Goal: Communication & Community: Answer question/provide support

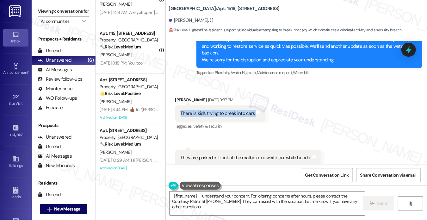
scroll to position [5629, 0]
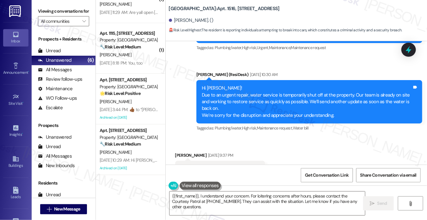
click at [251, 98] on div "Hi [PERSON_NAME]! Due to an urgent repair, water service is temporarily shut of…" at bounding box center [307, 102] width 211 height 34
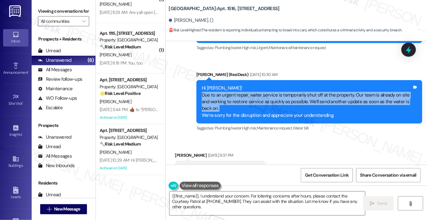
click at [251, 98] on div "Hi [PERSON_NAME]! Due to an urgent repair, water service is temporarily shut of…" at bounding box center [307, 102] width 211 height 34
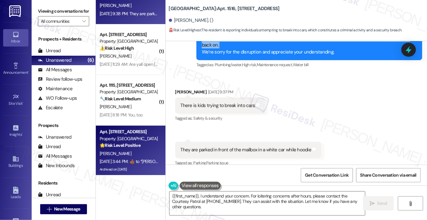
scroll to position [0, 0]
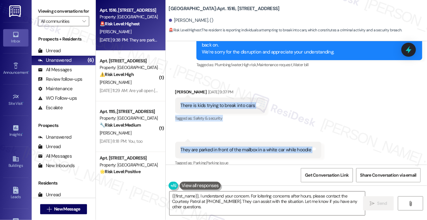
drag, startPoint x: 181, startPoint y: 97, endPoint x: 317, endPoint y: 137, distance: 141.9
click at [317, 137] on div "Received via SMS [PERSON_NAME] [DATE] 9:37 PM There is kids trying to break int…" at bounding box center [297, 123] width 262 height 98
copy div "There is kids trying to break into cars Tags and notes Tagged as: Safety & secu…"
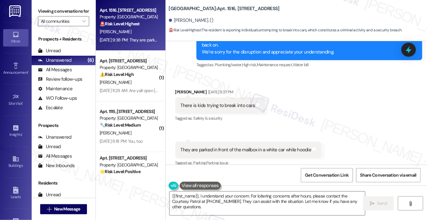
click at [49, 7] on label "Viewing conversations for" at bounding box center [63, 11] width 51 height 10
click at [170, 198] on textarea "{{first_name}}, I understand your concern. For loitering concerns after hours, …" at bounding box center [268, 204] width 196 height 24
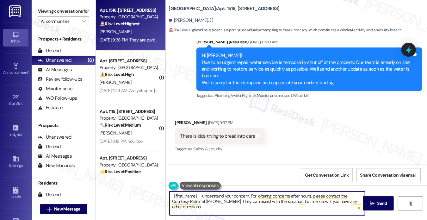
scroll to position [5692, 0]
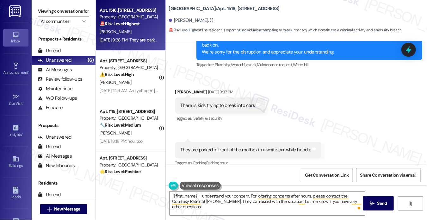
drag, startPoint x: 39, startPoint y: 14, endPoint x: 45, endPoint y: 17, distance: 7.1
click at [39, 14] on label "Viewing conversations for" at bounding box center [63, 11] width 51 height 10
click at [274, 201] on textarea "{{first_name}}, I understand your concern. For loitering concerns after hours, …" at bounding box center [268, 204] width 196 height 24
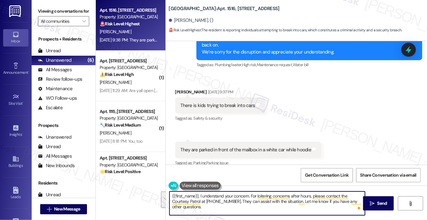
paste textarea "Hi {{first_name}}, thank you for letting us know about the incident you witness…"
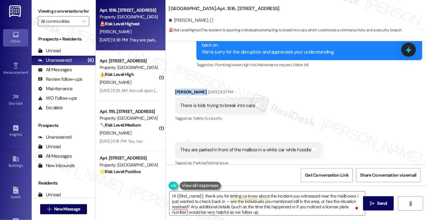
click at [175, 89] on div "[PERSON_NAME] [DATE] 9:37 PM" at bounding box center [220, 93] width 90 height 9
click at [310, 202] on textarea "Hi {{first_name}}, thank you for letting us know about the incident you witness…" at bounding box center [268, 204] width 196 height 24
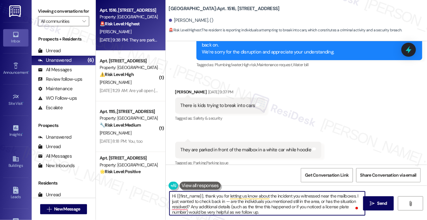
click at [355, 196] on textarea "Hi {{first_name}}, thank you for letting us know about the incident you witness…" at bounding box center [268, 204] width 196 height 24
drag, startPoint x: 272, startPoint y: 212, endPoint x: 189, endPoint y: 197, distance: 84.5
click at [189, 197] on textarea "Hi {{first_name}}, thank you for letting us know about the incident you witness…" at bounding box center [268, 204] width 196 height 24
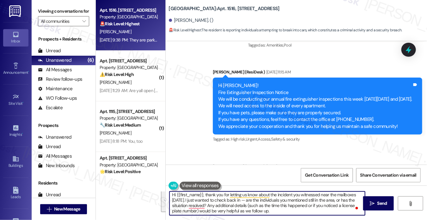
scroll to position [4679, 0]
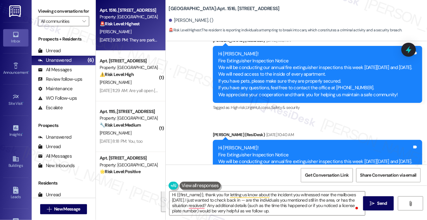
click at [304, 140] on div "Hi [PERSON_NAME]! Fire Extinguisher Inspection Notice We will be conducting our…" at bounding box center [318, 168] width 210 height 57
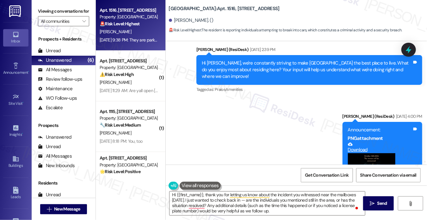
scroll to position [697, 0]
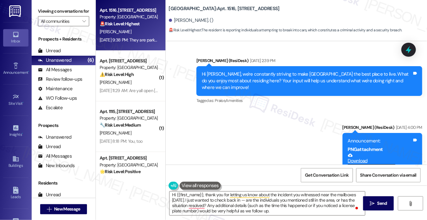
click at [261, 75] on div "Hi [PERSON_NAME], we're constantly striving to make [GEOGRAPHIC_DATA] the best …" at bounding box center [307, 81] width 211 height 20
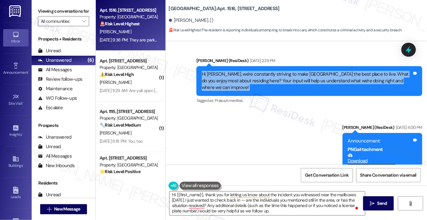
click at [261, 75] on div "Hi [PERSON_NAME], we're constantly striving to make [GEOGRAPHIC_DATA] the best …" at bounding box center [307, 81] width 211 height 20
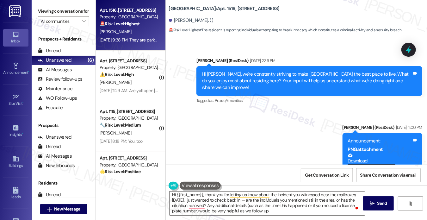
click at [254, 201] on textarea "Hi {{first_name}}, thank you for letting us know about the incident you witness…" at bounding box center [268, 204] width 196 height 24
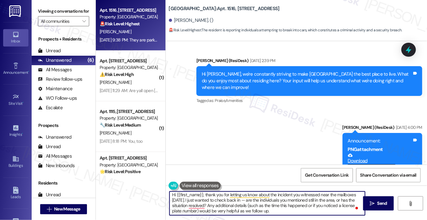
click at [254, 201] on textarea "Hi {{first_name}}, thank you for letting us know about the incident you witness…" at bounding box center [268, 204] width 196 height 24
click at [308, 200] on textarea "Hi {{first_name}}, thank you for letting us know about the incident you witness…" at bounding box center [268, 204] width 196 height 24
drag, startPoint x: 287, startPoint y: 211, endPoint x: 204, endPoint y: 201, distance: 82.9
click at [204, 201] on textarea "Hi {{first_name}}, thank you for letting us know about the incident you witness…" at bounding box center [268, 204] width 196 height 24
click at [220, 205] on textarea "Hi {{first_name}}, thank you for letting us know about the incident you witness…" at bounding box center [268, 204] width 196 height 24
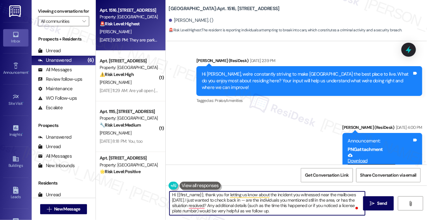
click at [248, 200] on textarea "Hi {{first_name}}, thank you for letting us know about the incident you witness…" at bounding box center [268, 204] width 196 height 24
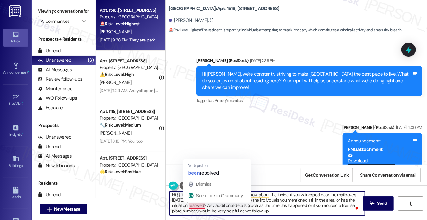
click at [199, 207] on textarea "Hi {{first_name}}, thank you for letting us know about the incident you witness…" at bounding box center [268, 204] width 196 height 24
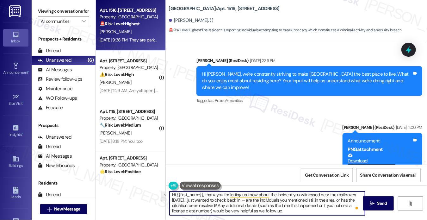
drag, startPoint x: 217, startPoint y: 204, endPoint x: 284, endPoint y: 212, distance: 67.6
click at [284, 212] on textarea "Hi {{first_name}}, thank you for letting us know about the incident you witness…" at bounding box center [268, 204] width 196 height 24
drag, startPoint x: 287, startPoint y: 211, endPoint x: 217, endPoint y: 205, distance: 71.1
click at [217, 205] on textarea "Hi {{first_name}}, thank you for letting us know about the incident you witness…" at bounding box center [268, 204] width 196 height 24
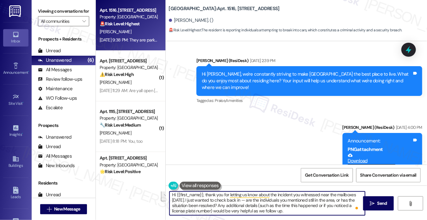
click at [277, 197] on textarea "Hi {{first_name}}, thank you for letting us know about the incident you witness…" at bounding box center [268, 204] width 196 height 24
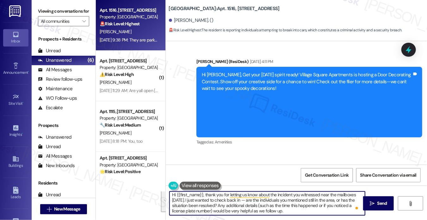
scroll to position [1045, 0]
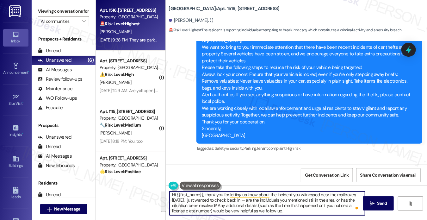
click at [279, 209] on textarea "Hi {{first_name}}, thank you for letting us know about the incident you witness…" at bounding box center [268, 204] width 196 height 24
drag, startPoint x: 249, startPoint y: 201, endPoint x: 298, endPoint y: 211, distance: 49.2
click at [298, 211] on textarea "Hi {{first_name}}, thank you for letting us know about the incident you witness…" at bounding box center [268, 204] width 196 height 24
drag, startPoint x: 296, startPoint y: 210, endPoint x: 246, endPoint y: 201, distance: 51.2
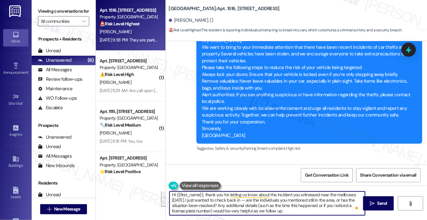
click at [246, 201] on textarea "Hi {{first_name}}, thank you for letting us know about the incident you witness…" at bounding box center [268, 204] width 196 height 24
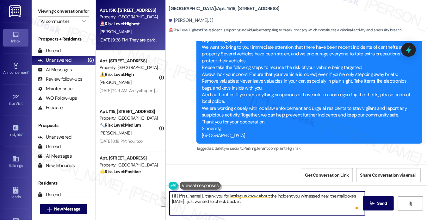
scroll to position [0, 0]
type textarea "Hi {{first_name}}, thank you for letting us know about the incident you witness…"
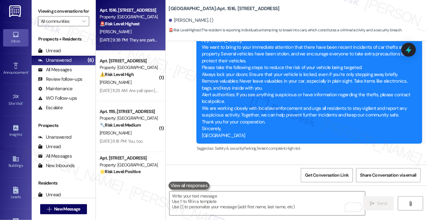
drag, startPoint x: 50, startPoint y: 16, endPoint x: 56, endPoint y: 4, distance: 13.7
click at [50, 16] on label "Viewing conversations for" at bounding box center [63, 11] width 51 height 10
click at [249, 201] on textarea "To enrich screen reader interactions, please activate Accessibility in Grammarl…" at bounding box center [268, 204] width 196 height 24
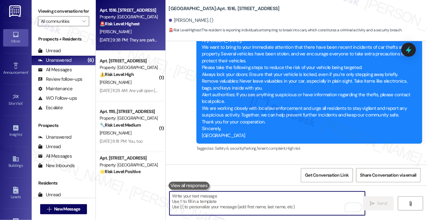
paste textarea "Hi {{first_name}}, thank you for letting us know about the incident you witness…"
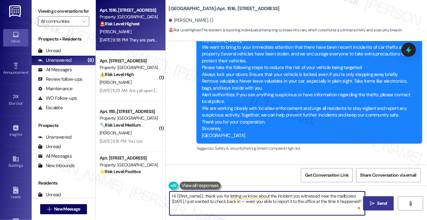
type textarea "Hi {{first_name}}, thank you for letting us know about the incident you witness…"
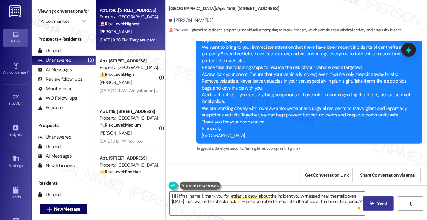
click at [375, 199] on button " Send" at bounding box center [378, 203] width 31 height 14
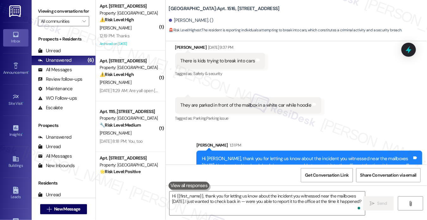
scroll to position [5743, 0]
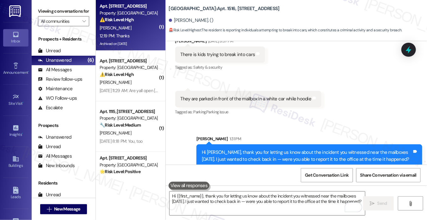
click at [143, 40] on div "Archived on [DATE]" at bounding box center [129, 44] width 60 height 8
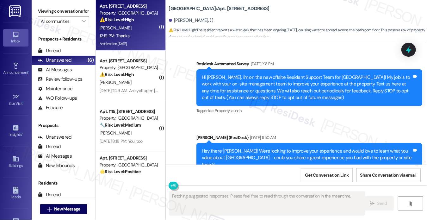
scroll to position [17725, 0]
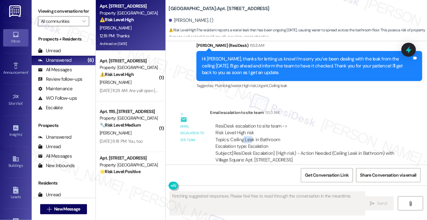
drag, startPoint x: 243, startPoint y: 77, endPoint x: 265, endPoint y: 82, distance: 22.7
click at [265, 123] on div "ResiDesk escalation to site team -> Risk Level: High risk Topics: Ceiling Leak …" at bounding box center [306, 136] width 180 height 27
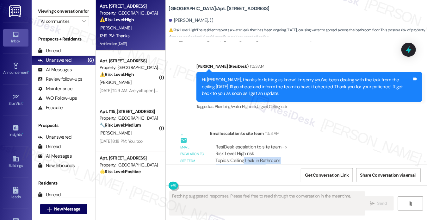
scroll to position [17661, 0]
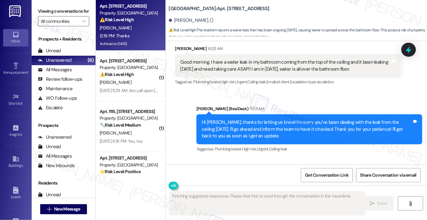
click at [239, 119] on div "Hi [PERSON_NAME], thanks for letting us know! I’m sorry you’ve been dealing wit…" at bounding box center [307, 129] width 211 height 20
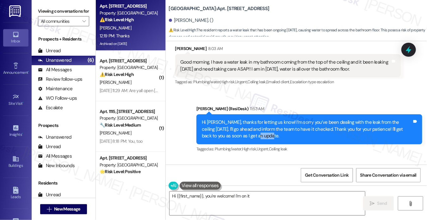
click at [239, 119] on div "Hi [PERSON_NAME], thanks for letting us know! I’m sorry you’ve been dealing wit…" at bounding box center [307, 129] width 211 height 20
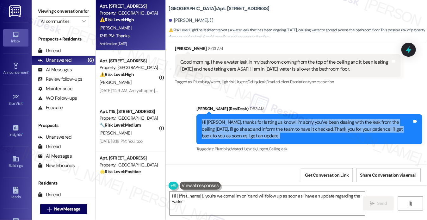
click at [239, 119] on div "Hi [PERSON_NAME], thanks for letting us know! I’m sorry you’ve been dealing wit…" at bounding box center [307, 129] width 211 height 20
click at [319, 119] on div "Hi [PERSON_NAME], thanks for letting us know! I’m sorry you’ve been dealing wit…" at bounding box center [307, 129] width 211 height 20
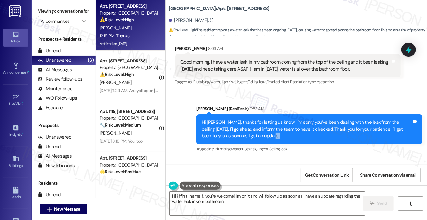
click at [319, 119] on div "Hi [PERSON_NAME], thanks for letting us know! I’m sorry you’ve been dealing wit…" at bounding box center [307, 129] width 211 height 20
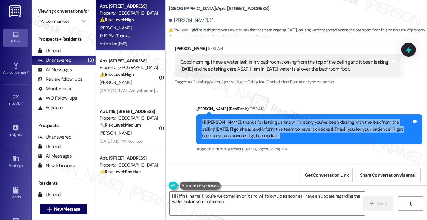
click at [319, 119] on div "Hi [PERSON_NAME], thanks for letting us know! I’m sorry you’ve been dealing wit…" at bounding box center [307, 129] width 211 height 20
click at [280, 119] on div "Hi [PERSON_NAME], thanks for letting us know! I’m sorry you’ve been dealing wit…" at bounding box center [307, 129] width 211 height 20
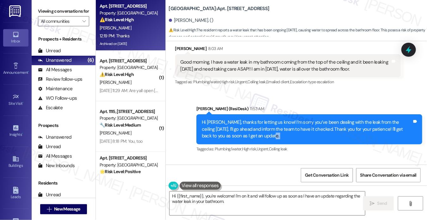
click at [280, 119] on div "Hi [PERSON_NAME], thanks for letting us know! I’m sorry you’ve been dealing wit…" at bounding box center [307, 129] width 211 height 20
click at [284, 119] on div "Hi [PERSON_NAME], thanks for letting us know! I’m sorry you’ve been dealing wit…" at bounding box center [307, 129] width 211 height 20
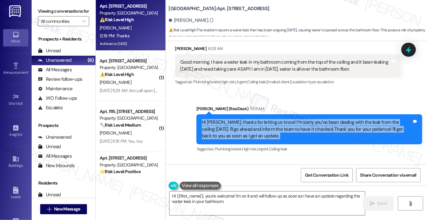
click at [284, 119] on div "Hi [PERSON_NAME], thanks for letting us know! I’m sorry you’ve been dealing wit…" at bounding box center [307, 129] width 211 height 20
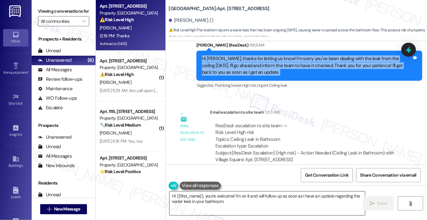
click at [217, 198] on textarea "Hi {{first_name}}, you're welcome! I'm on it and will follow up as soon as I ha…" at bounding box center [268, 204] width 196 height 24
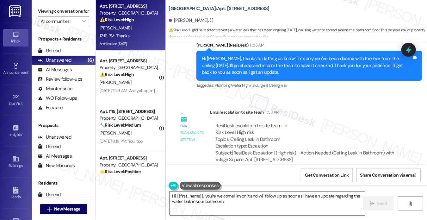
click at [217, 198] on textarea "Hi {{first_name}}, you're welcome! I'm on it and will follow up as soon as I ha…" at bounding box center [268, 204] width 196 height 24
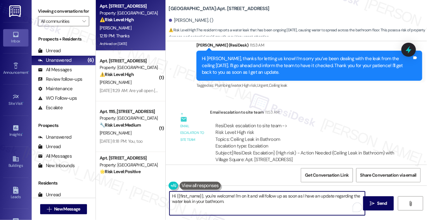
click at [217, 198] on textarea "Hi {{first_name}}, you're welcome! I'm on it and will follow up as soon as I ha…" at bounding box center [268, 204] width 196 height 24
click at [235, 203] on textarea "Hi {{first_name}}, you're welcome! I'm on it and will follow up as soon as I ha…" at bounding box center [268, 204] width 196 height 24
drag, startPoint x: 206, startPoint y: 195, endPoint x: 141, endPoint y: 190, distance: 65.7
click at [141, 191] on div "Apt. [STREET_ADDRESS] Property: [GEOGRAPHIC_DATA] ⚠️ Risk Level: High The resid…" at bounding box center [262, 110] width 332 height 220
click at [230, 201] on textarea "Hi {{first_name}}, you're welcome! I'm on it and will follow up as soon as I ha…" at bounding box center [268, 204] width 196 height 24
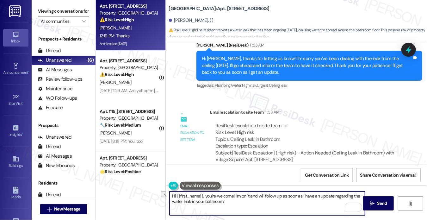
click at [230, 201] on textarea "Hi {{first_name}}, you're welcome! I'm on it and will follow up as soon as I ha…" at bounding box center [268, 204] width 196 height 24
click at [238, 201] on textarea "You're welcome, [PERSON_NAME]! I hope it will be resolved soon. If anything els…" at bounding box center [268, 204] width 196 height 24
type textarea "You're welcome, [PERSON_NAME]! I hope it will be resolved soon. If anything els…"
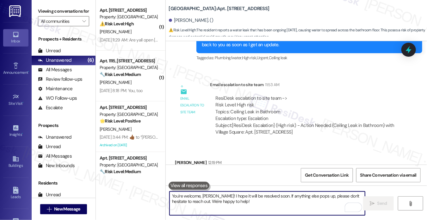
scroll to position [17776, 0]
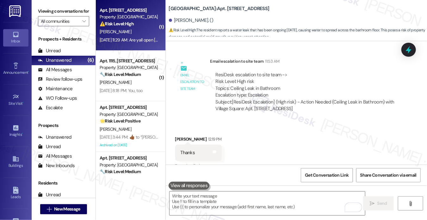
click at [149, 35] on div "[PERSON_NAME]" at bounding box center [129, 32] width 60 height 8
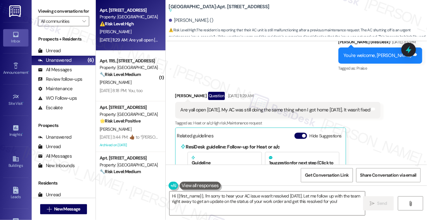
scroll to position [6519, 0]
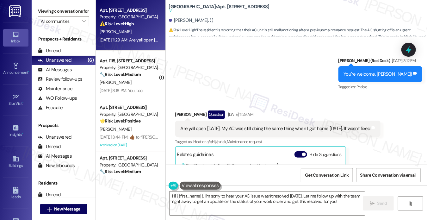
click at [224, 125] on div "Are yall open [DATE]. My AC was still doing the same thing when I got home [DAT…" at bounding box center [276, 128] width 190 height 7
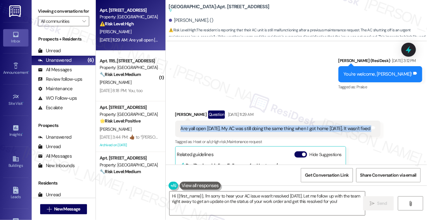
click at [224, 125] on div "Are yall open [DATE]. My AC was still doing the same thing when I got home [DAT…" at bounding box center [276, 128] width 190 height 7
click at [262, 125] on div "Are yall open [DATE]. My AC was still doing the same thing when I got home [DAT…" at bounding box center [276, 128] width 190 height 7
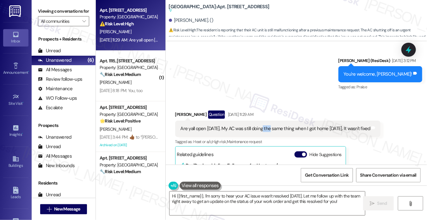
click at [262, 125] on div "Are yall open [DATE]. My AC was still doing the same thing when I got home [DAT…" at bounding box center [276, 128] width 190 height 7
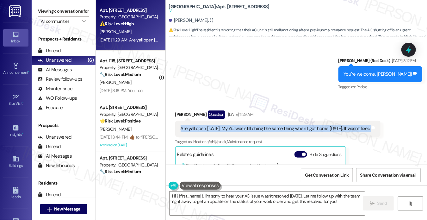
click at [262, 125] on div "Are yall open [DATE]. My AC was still doing the same thing when I got home [DAT…" at bounding box center [276, 128] width 190 height 7
click at [308, 125] on div "Are yall open [DATE]. My AC was still doing the same thing when I got home [DAT…" at bounding box center [276, 128] width 190 height 7
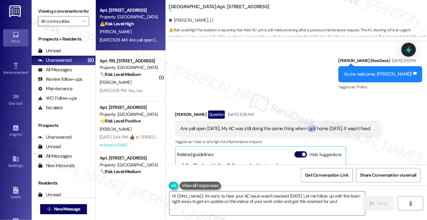
click at [308, 125] on div "Are yall open [DATE]. My AC was still doing the same thing when I got home [DAT…" at bounding box center [276, 128] width 190 height 7
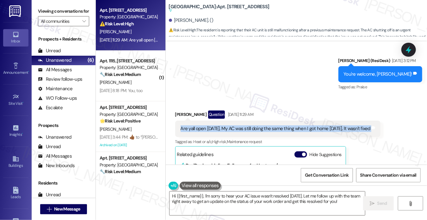
click at [308, 125] on div "Are yall open [DATE]. My AC was still doing the same thing when I got home [DAT…" at bounding box center [276, 128] width 190 height 7
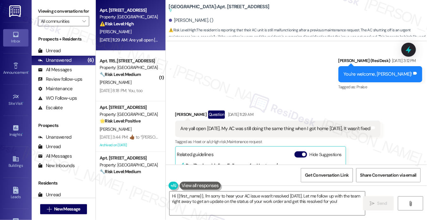
click at [181, 106] on div "Received via SMS [PERSON_NAME] Question [DATE] 11:29 AM Are yall open [DATE]. M…" at bounding box center [278, 180] width 215 height 149
click at [253, 192] on textarea "Hi {{first_name}}, I'm sorry to hear your AC issue wasn't resolved [DATE]. Let …" at bounding box center [268, 204] width 196 height 24
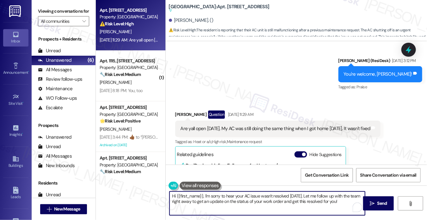
click at [295, 195] on textarea "Hi {{first_name}}, I'm sorry to hear your AC issue wasn't resolved [DATE]. Let …" at bounding box center [268, 204] width 196 height 24
drag, startPoint x: 351, startPoint y: 203, endPoint x: 316, endPoint y: 197, distance: 35.3
click at [316, 197] on textarea "Hi {{first_name}}, I'm sorry to hear your AC issue wasn't resolved [DATE]. Let …" at bounding box center [268, 204] width 196 height 24
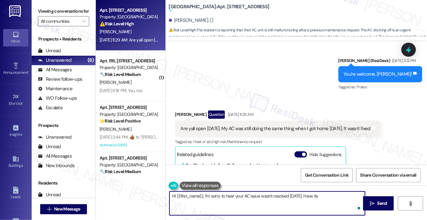
scroll to position [6361, 0]
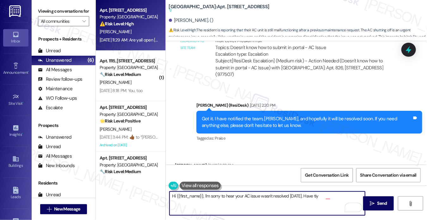
click at [262, 116] on div "Got it. I have notified the team, [PERSON_NAME], and hopefully it will be resol…" at bounding box center [307, 123] width 211 height 14
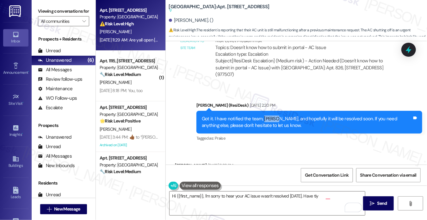
click at [262, 116] on div "Got it. I have notified the team, [PERSON_NAME], and hopefully it will be resol…" at bounding box center [307, 123] width 211 height 14
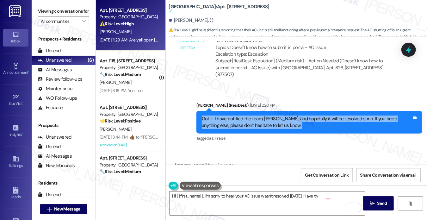
click at [262, 116] on div "Got it. I have notified the team, [PERSON_NAME], and hopefully it will be resol…" at bounding box center [307, 123] width 211 height 14
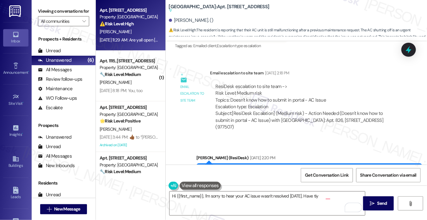
scroll to position [6297, 0]
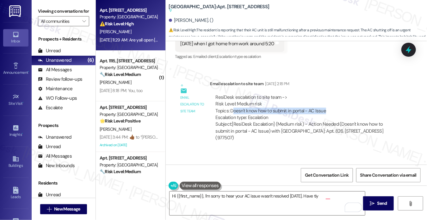
drag, startPoint x: 232, startPoint y: 90, endPoint x: 329, endPoint y: 91, distance: 96.9
click at [329, 94] on div "ResiDesk escalation to site team -> Risk Level: Medium risk Topics: Doesn't kno…" at bounding box center [306, 107] width 180 height 27
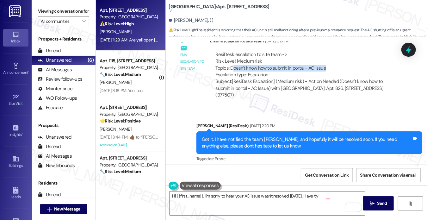
scroll to position [6424, 0]
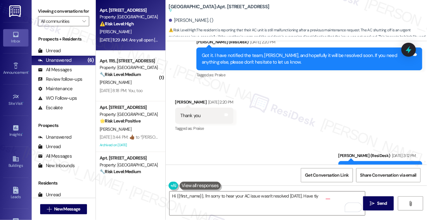
click at [194, 112] on div "Thank you" at bounding box center [191, 115] width 20 height 7
drag, startPoint x: 194, startPoint y: 86, endPoint x: 198, endPoint y: 87, distance: 3.9
click at [194, 112] on div "Thank you" at bounding box center [191, 115] width 20 height 7
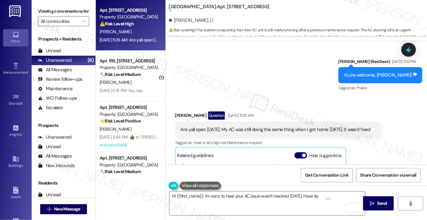
scroll to position [6551, 0]
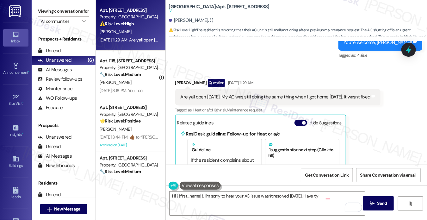
click at [208, 94] on div "Are yall open [DATE]. My AC was still doing the same thing when I got home [DAT…" at bounding box center [276, 97] width 190 height 7
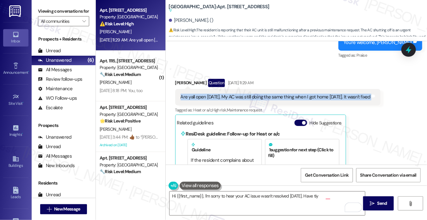
click at [208, 94] on div "Are yall open [DATE]. My AC was still doing the same thing when I got home [DAT…" at bounding box center [276, 97] width 190 height 7
click at [302, 120] on button "Hide Suggestions" at bounding box center [301, 123] width 13 height 6
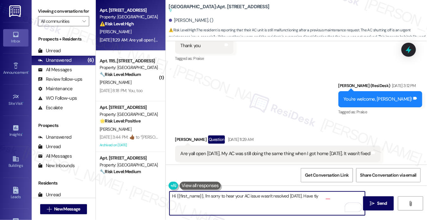
click at [320, 196] on textarea "Hi {{first_name}}, I'm sorry to hear your AC issue wasn't resolved [DATE]. Have…" at bounding box center [268, 204] width 196 height 24
drag, startPoint x: 332, startPoint y: 194, endPoint x: 314, endPoint y: 197, distance: 17.9
click at [314, 197] on textarea "Hi {{first_name}}, I'm sorry to hear your AC issue wasn't resolved [DATE]. Have…" at bounding box center [268, 204] width 196 height 24
click at [256, 150] on div "Are yall open [DATE]. My AC was still doing the same thing when I got home [DAT…" at bounding box center [276, 153] width 190 height 7
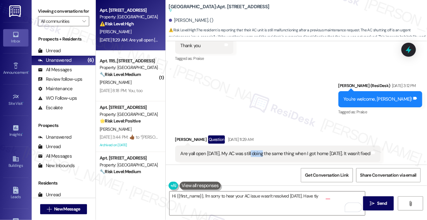
click at [256, 150] on div "Are yall open [DATE]. My AC was still doing the same thing when I got home [DAT…" at bounding box center [276, 153] width 190 height 7
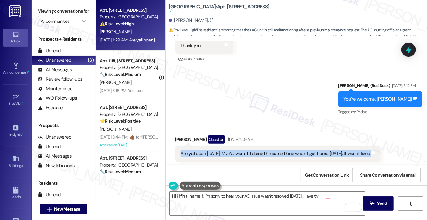
click at [256, 150] on div "Are yall open [DATE]. My AC was still doing the same thing when I got home [DAT…" at bounding box center [276, 153] width 190 height 7
copy div "Are yall open [DATE]. My AC was still doing the same thing when I got home [DAT…"
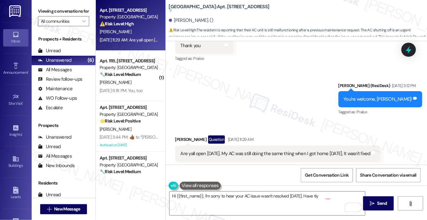
click at [52, 10] on label "Viewing conversations for" at bounding box center [63, 11] width 51 height 10
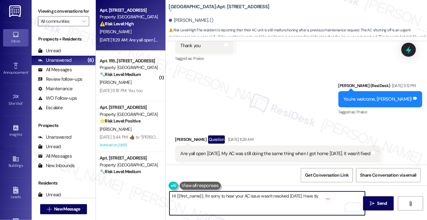
click at [256, 198] on textarea "Hi {{first_name}}, I'm sorry to hear your AC issue wasn't resolved [DATE]. Have…" at bounding box center [268, 204] width 196 height 24
click at [294, 196] on textarea "Hi {{first_name}}, I'm sorry to hear your AC issue wasn't resolved [DATE]. Have…" at bounding box center [268, 204] width 196 height 24
drag, startPoint x: 337, startPoint y: 198, endPoint x: 314, endPoint y: 196, distance: 23.6
click at [314, 196] on textarea "Hi {{first_name}}, I'm sorry to hear your AC issue wasn't resolved [DATE]. Have…" at bounding box center [268, 204] width 196 height 24
paste textarea "Hi {{first_name}}, I just wanted to check back in — is your AC still giving you…"
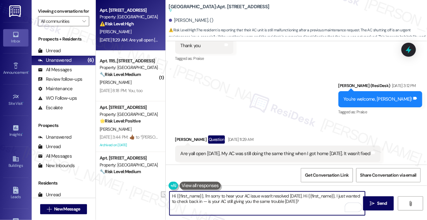
drag, startPoint x: 347, startPoint y: 195, endPoint x: 315, endPoint y: 193, distance: 32.0
click at [315, 193] on textarea "Hi {{first_name}}, I'm sorry to hear your AC issue wasn't resolved [DATE]. Hi {…" at bounding box center [268, 204] width 196 height 24
click at [186, 200] on textarea "Hi {{first_name}}, I'm sorry to hear your AC issue wasn't resolved [DATE]. I ju…" at bounding box center [268, 204] width 196 height 24
click at [302, 207] on textarea "Hi {{first_name}}, I'm sorry to hear your AC issue wasn't resolved [DATE]. I ju…" at bounding box center [268, 204] width 196 height 24
type textarea "Hi {{first_name}}, I'm sorry to hear your AC issue wasn't resolved [DATE]. I ju…"
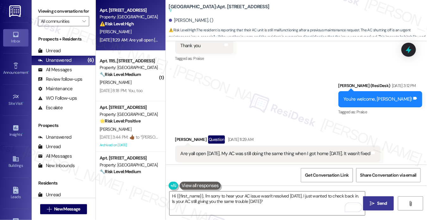
click at [387, 198] on button " Send" at bounding box center [378, 203] width 31 height 14
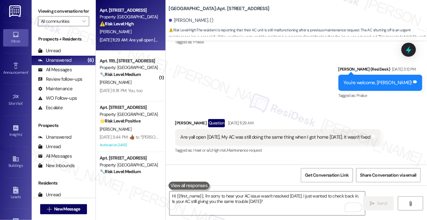
scroll to position [6529, 0]
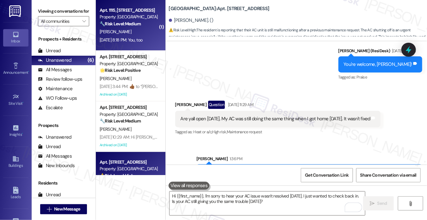
click at [118, 40] on div "[DATE] 8:18 PM: You, too [DATE] 8:18 PM: You, too" at bounding box center [121, 40] width 43 height 6
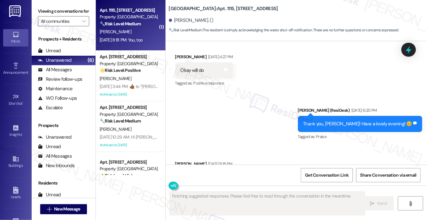
scroll to position [9853, 0]
click at [343, 121] on div "Thank you, [PERSON_NAME]! Have a lovely evening! 😊" at bounding box center [358, 124] width 109 height 7
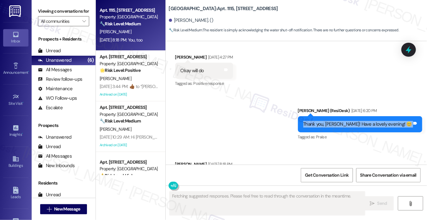
click at [343, 121] on div "Thank you, [PERSON_NAME]! Have a lovely evening! 😊" at bounding box center [358, 124] width 109 height 7
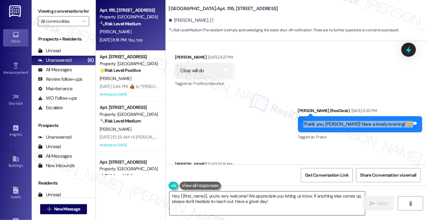
click at [240, 199] on textarea "Hey {{first_name}}, you're very welcome! We appreciate you letting us know. If …" at bounding box center [268, 204] width 196 height 24
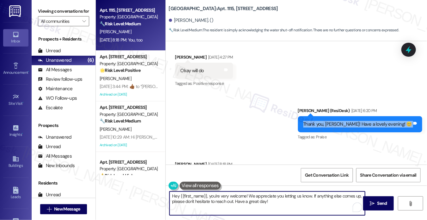
click at [240, 199] on textarea "Hey {{first_name}}, you're very welcome! We appreciate you letting us know. If …" at bounding box center [268, 204] width 196 height 24
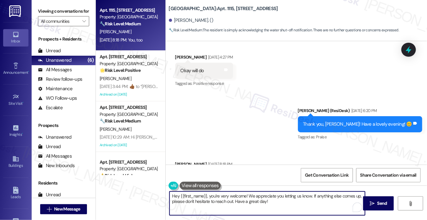
click at [240, 199] on textarea "Hey {{first_name}}, you're very welcome! We appreciate you letting us know. If …" at bounding box center [268, 204] width 196 height 24
click at [220, 204] on textarea "Hey {{first_name}}, you're very welcome! We appreciate you letting us know. If …" at bounding box center [268, 204] width 196 height 24
click at [205, 202] on textarea "Hey {{first_name}}, you're very welcome! We appreciate you letting us know. If …" at bounding box center [268, 204] width 196 height 24
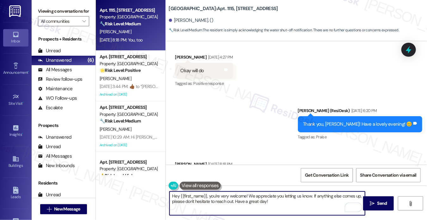
click at [205, 202] on textarea "Hey {{first_name}}, you're very welcome! We appreciate you letting us know. If …" at bounding box center [268, 204] width 196 height 24
click at [215, 202] on textarea "Hey {{first_name}}, you're very welcome! We appreciate you letting us know. If …" at bounding box center [268, 204] width 196 height 24
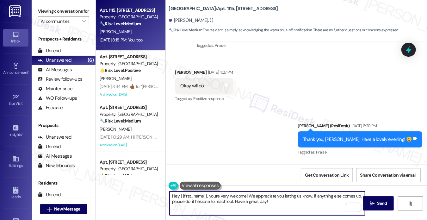
scroll to position [9853, 0]
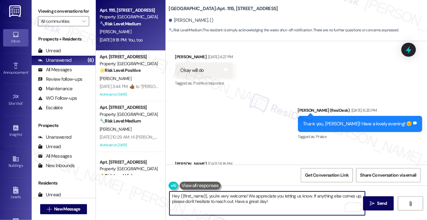
click at [253, 204] on textarea "Hey {{first_name}}, you're very welcome! We appreciate you letting us know. If …" at bounding box center [268, 204] width 196 height 24
click at [320, 200] on textarea "Thank you, [PERSON_NAME]! Have a great week ahead. I'm just a text away if you …" at bounding box center [268, 204] width 196 height 24
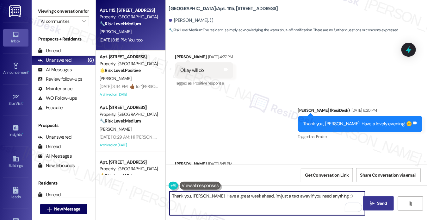
type textarea "Thank you, [PERSON_NAME]! Have a great week ahead. I'm just a text away if you …"
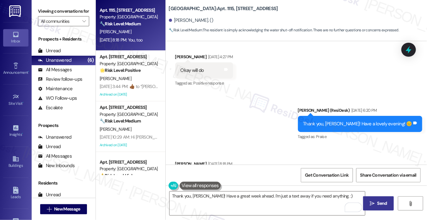
click at [387, 203] on span "Send" at bounding box center [382, 203] width 12 height 7
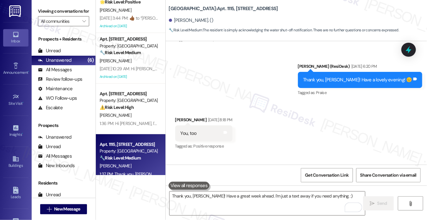
scroll to position [28, 0]
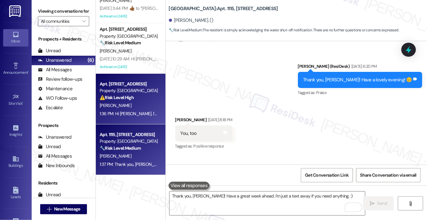
click at [139, 100] on div "⚠️ Risk Level: High The resident is reporting that their AC unit is still malfu…" at bounding box center [129, 97] width 59 height 7
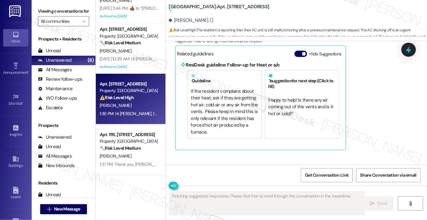
scroll to position [6643, 0]
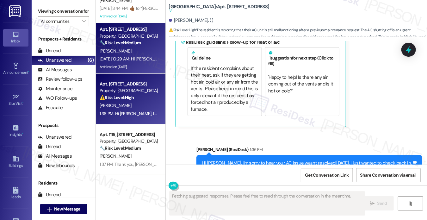
click at [149, 52] on div "[PERSON_NAME]" at bounding box center [129, 51] width 60 height 8
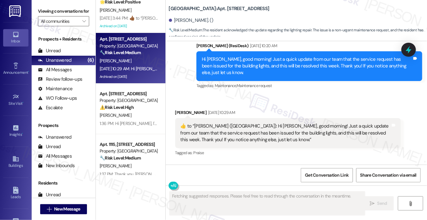
scroll to position [0, 0]
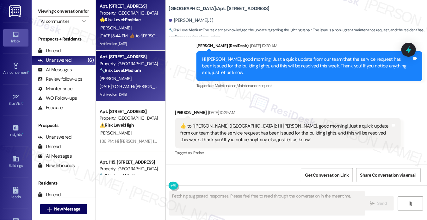
click at [143, 41] on div "Archived on [DATE]" at bounding box center [129, 44] width 60 height 8
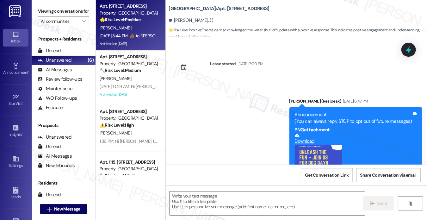
scroll to position [9994, 0]
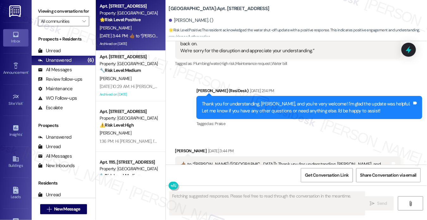
click at [225, 101] on div "Thank you for understanding, [PERSON_NAME], and you're very welcome! I'm glad t…" at bounding box center [307, 108] width 211 height 14
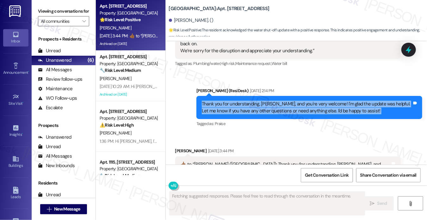
click at [225, 101] on div "Thank you for understanding, [PERSON_NAME], and you're very welcome! I'm glad t…" at bounding box center [307, 108] width 211 height 14
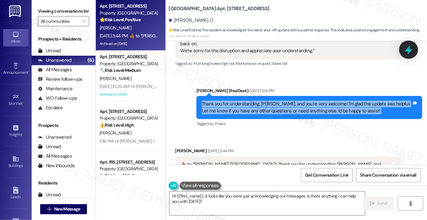
click at [403, 50] on div at bounding box center [409, 50] width 19 height 18
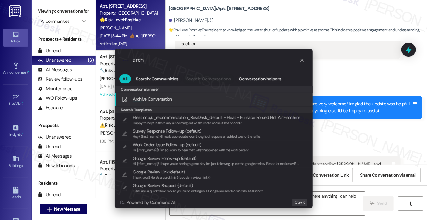
type input "arch"
click at [165, 98] on span "Arch ive Conversation" at bounding box center [152, 99] width 39 height 6
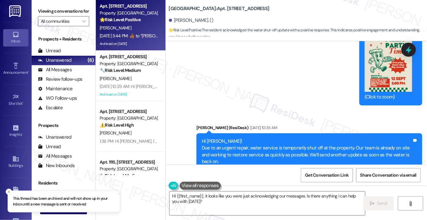
scroll to position [9710, 0]
